Goal: Transaction & Acquisition: Purchase product/service

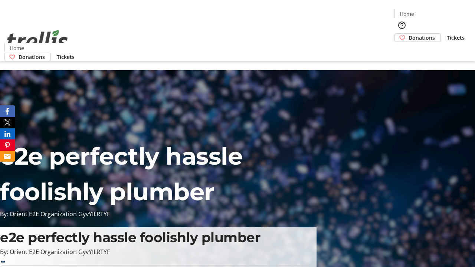
click at [409, 34] on span "Donations" at bounding box center [422, 38] width 26 height 8
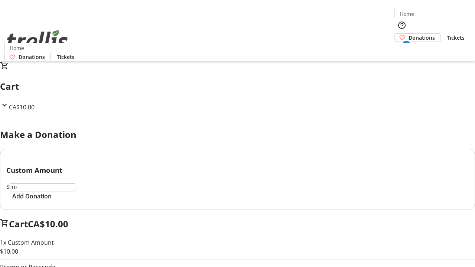
select select "CA"
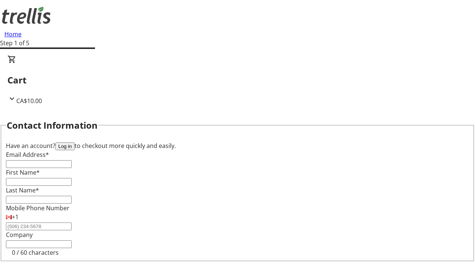
click at [75, 143] on button "Log in" at bounding box center [64, 147] width 19 height 8
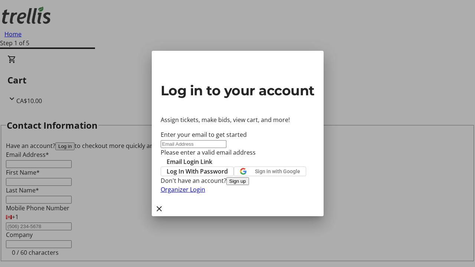
click at [249, 185] on button "Sign up" at bounding box center [237, 181] width 23 height 8
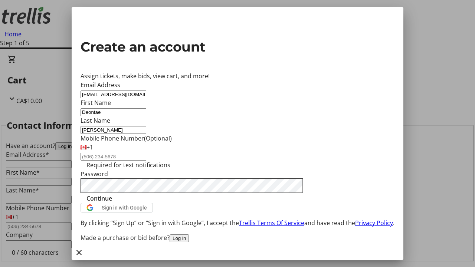
click at [112, 203] on span "Continue" at bounding box center [100, 198] width 26 height 9
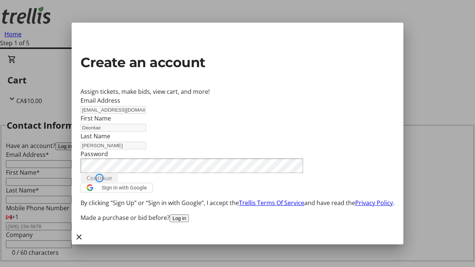
type input "[EMAIL_ADDRESS][DOMAIN_NAME]"
type input "Deontae"
type input "[PERSON_NAME]"
type input "[STREET_ADDRESS][PERSON_NAME]"
type input "Kelowna"
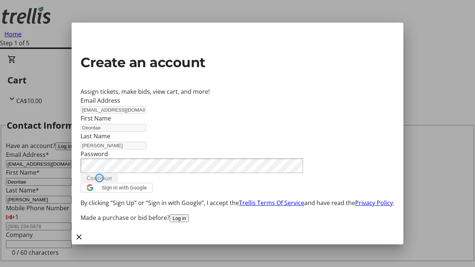
select select "CA"
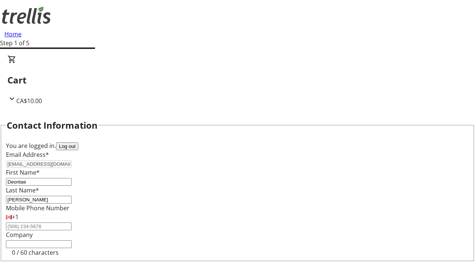
scroll to position [100, 0]
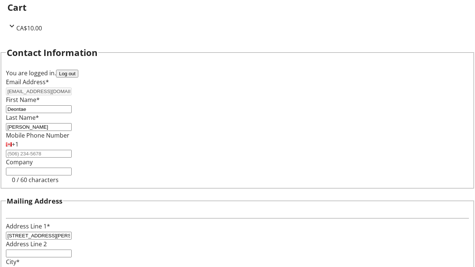
select select "BC"
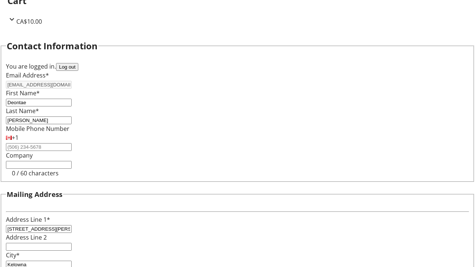
type input "Kelowna"
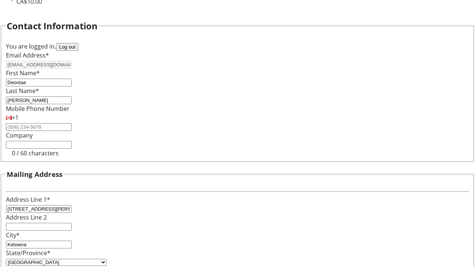
type input "V1Y 0C2"
select select "BC"
select select "CA"
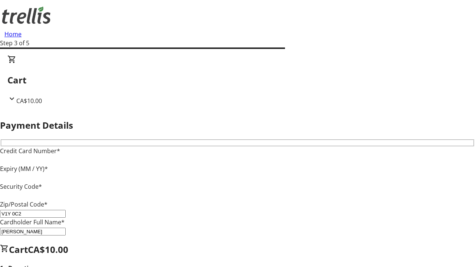
type input "V1Y 0C2"
